Goal: Navigation & Orientation: Find specific page/section

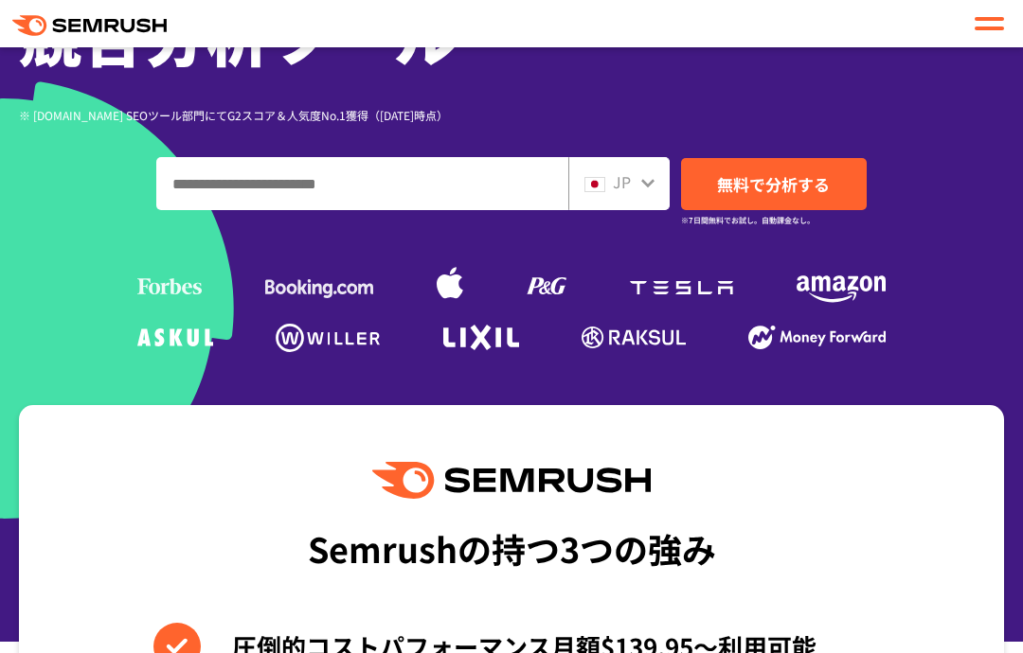
click at [605, 180] on img at bounding box center [594, 184] width 21 height 15
click at [617, 167] on div "JP" at bounding box center [618, 183] width 101 height 53
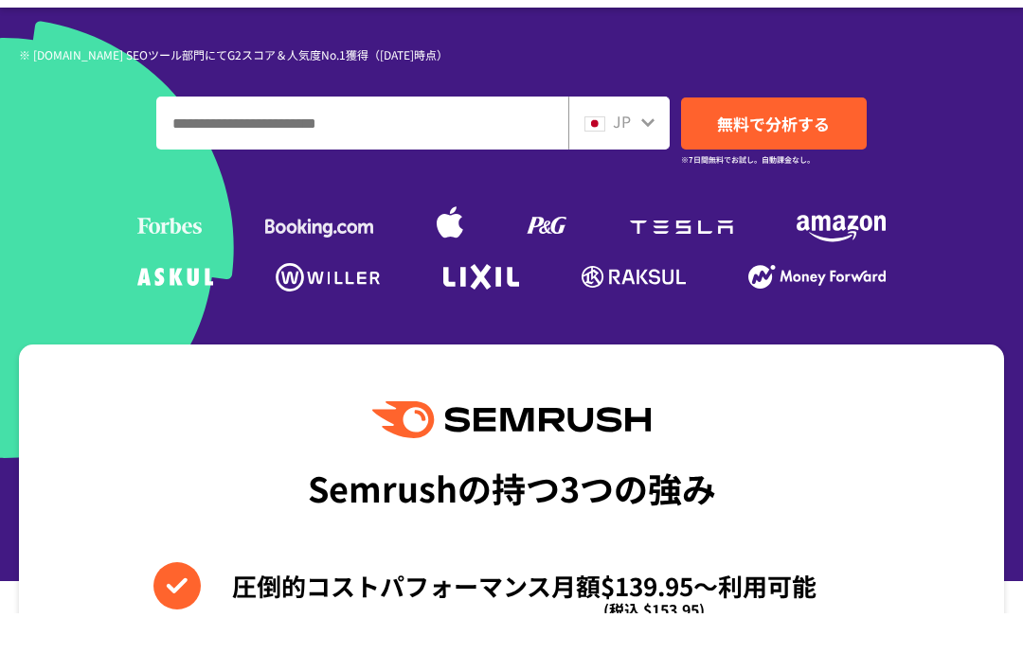
scroll to position [511, 0]
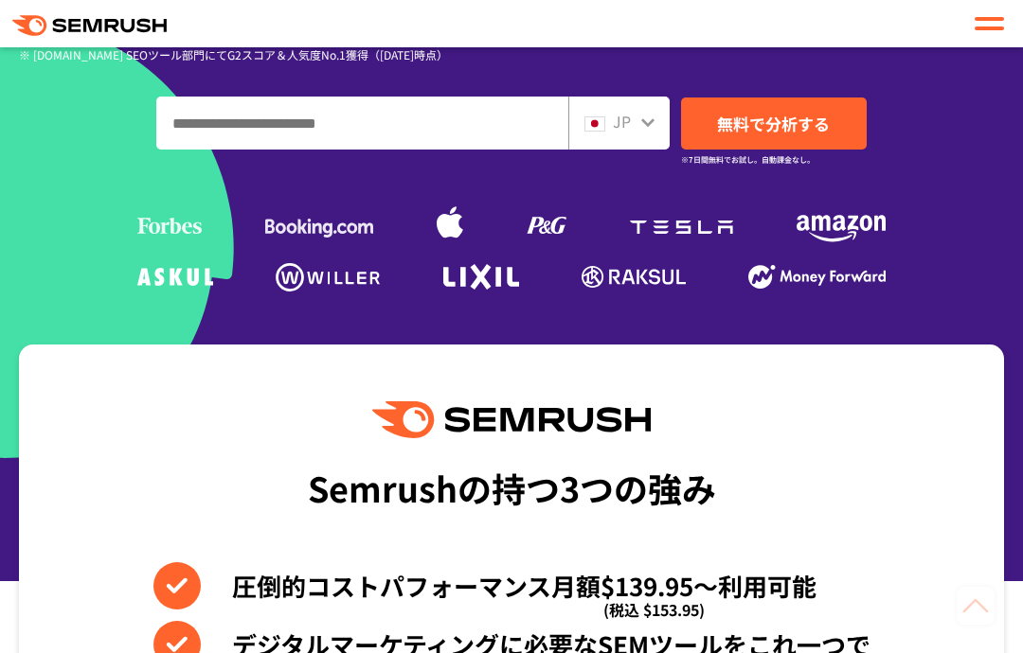
click at [605, 123] on img at bounding box center [594, 123] width 21 height 15
click at [633, 111] on div "JP" at bounding box center [614, 122] width 61 height 25
click at [632, 117] on div "JP" at bounding box center [614, 122] width 61 height 25
click at [631, 116] on div "JP" at bounding box center [614, 122] width 61 height 25
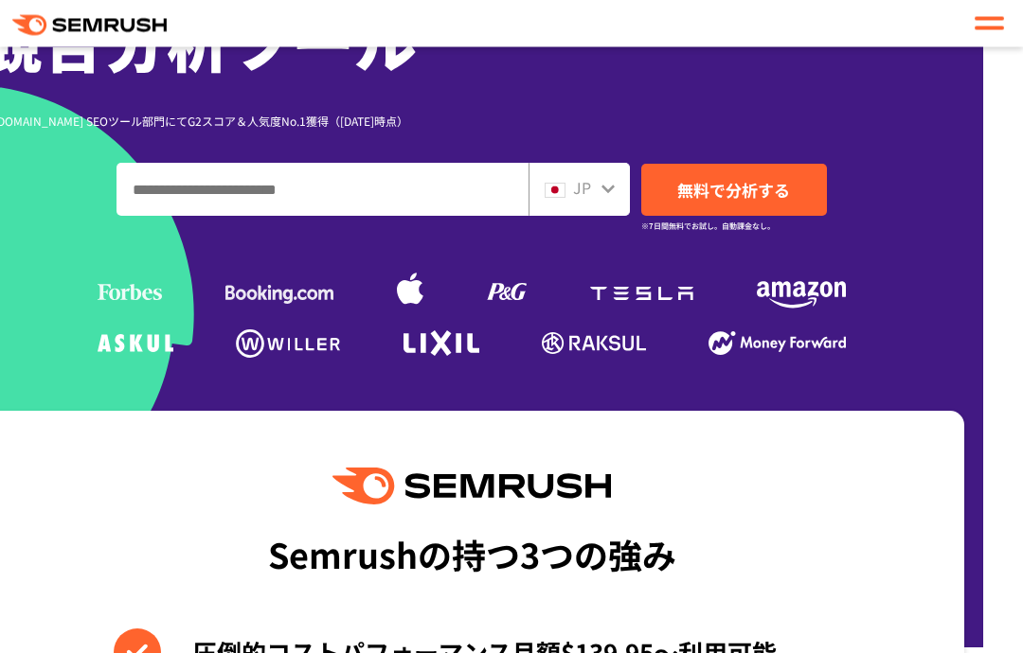
scroll to position [445, 40]
click at [561, 172] on div "JP" at bounding box center [578, 189] width 101 height 53
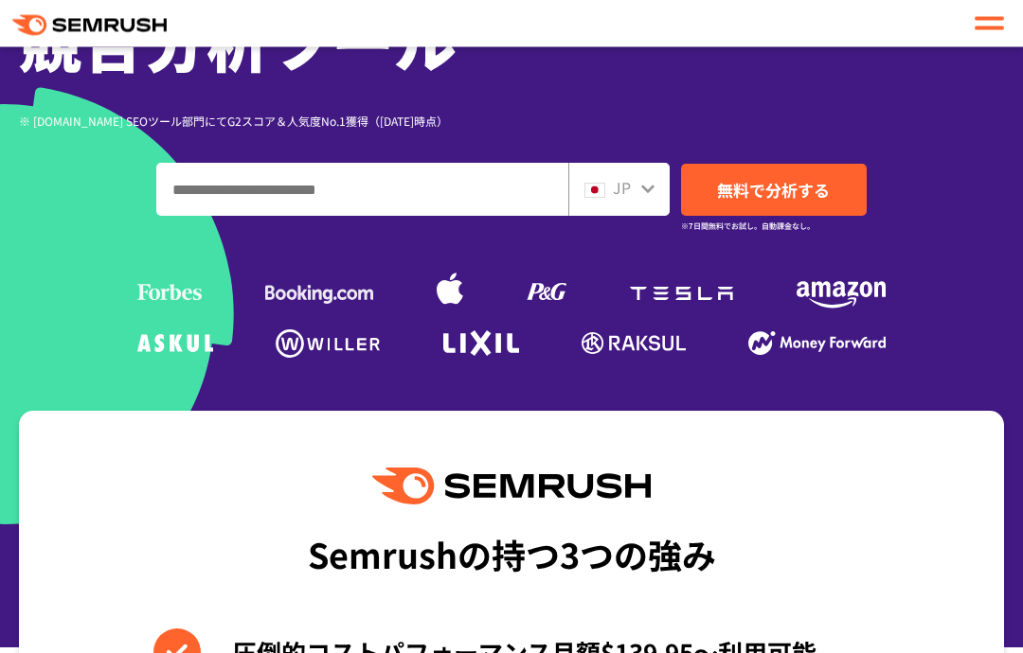
click at [650, 169] on div "JP" at bounding box center [618, 190] width 101 height 53
click at [649, 168] on div "JP" at bounding box center [618, 190] width 101 height 53
click at [637, 202] on div "JP" at bounding box center [618, 190] width 101 height 53
click at [703, 198] on link "無料で分析する" at bounding box center [774, 190] width 186 height 52
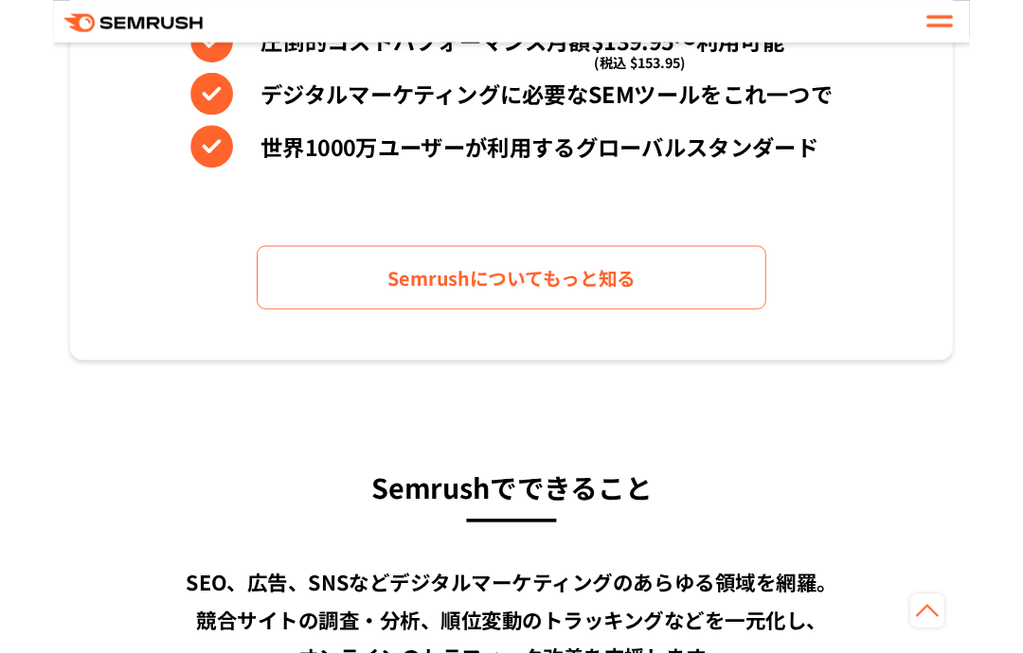
scroll to position [1127, 0]
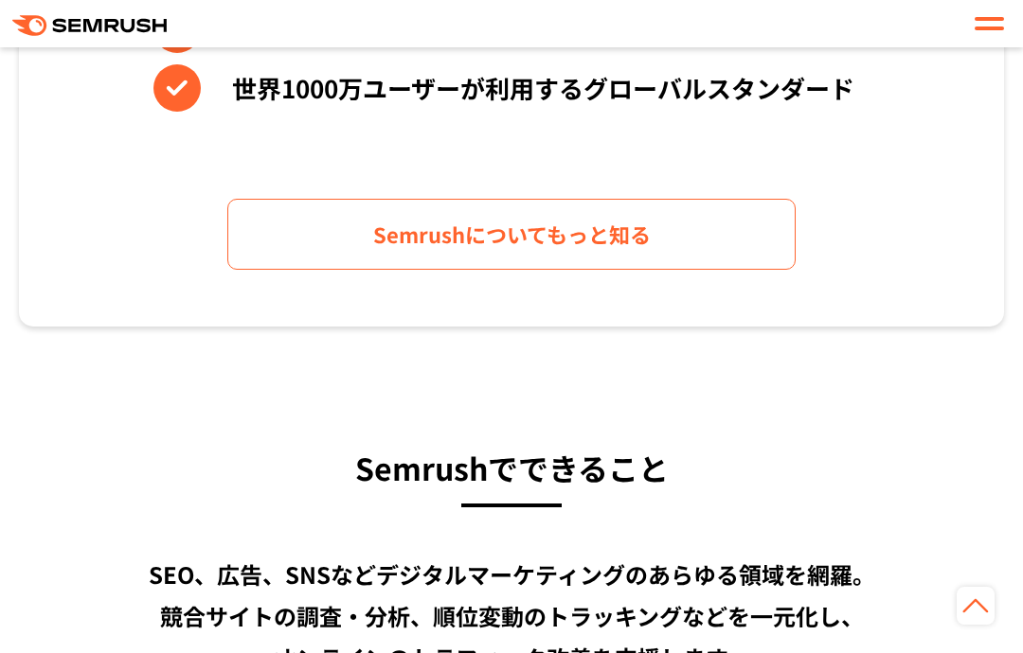
click at [599, 240] on span "Semrushについてもっと知る" at bounding box center [511, 234] width 277 height 33
